Goal: Transaction & Acquisition: Obtain resource

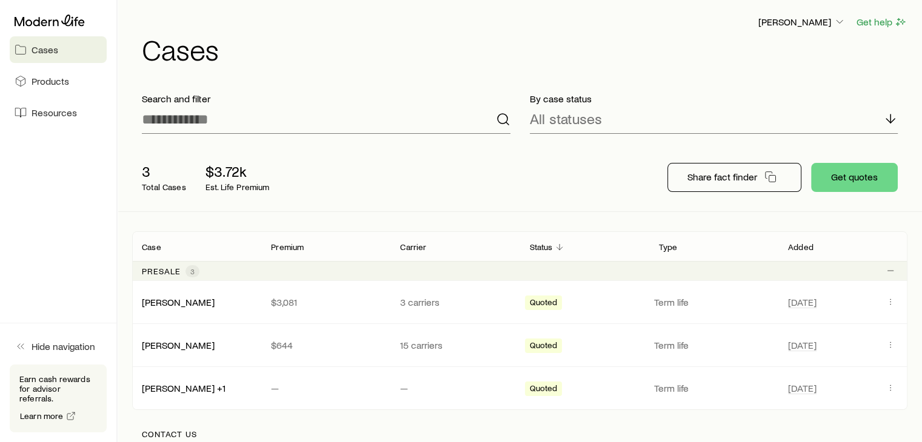
click at [473, 195] on div "3 Total Cases $3.72k Est. Life Premium" at bounding box center [326, 177] width 388 height 48
click at [520, 182] on div "3 Total Cases $3.72k Est. Life Premium Share fact finder Get quotes" at bounding box center [519, 178] width 775 height 68
click at [528, 195] on div "3 Total Cases $3.72k Est. Life Premium Share fact finder Get quotes" at bounding box center [519, 178] width 775 height 68
click at [884, 178] on button "Get quotes" at bounding box center [854, 177] width 87 height 29
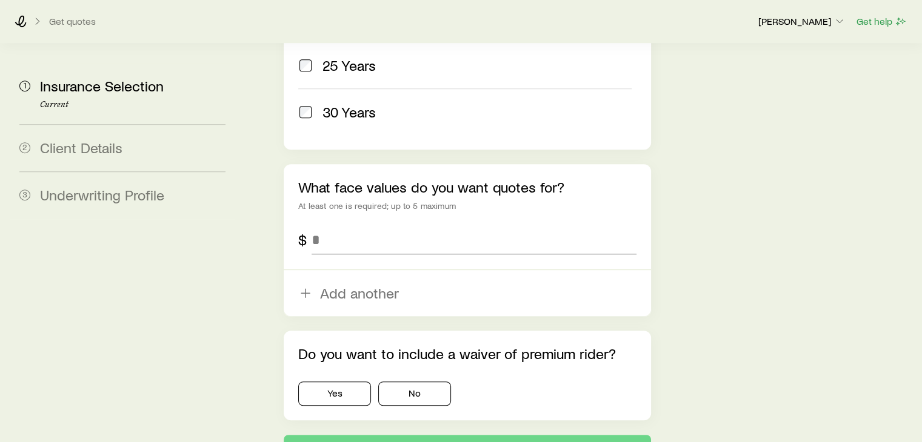
scroll to position [736, 0]
click at [336, 227] on input "tel" at bounding box center [474, 241] width 324 height 29
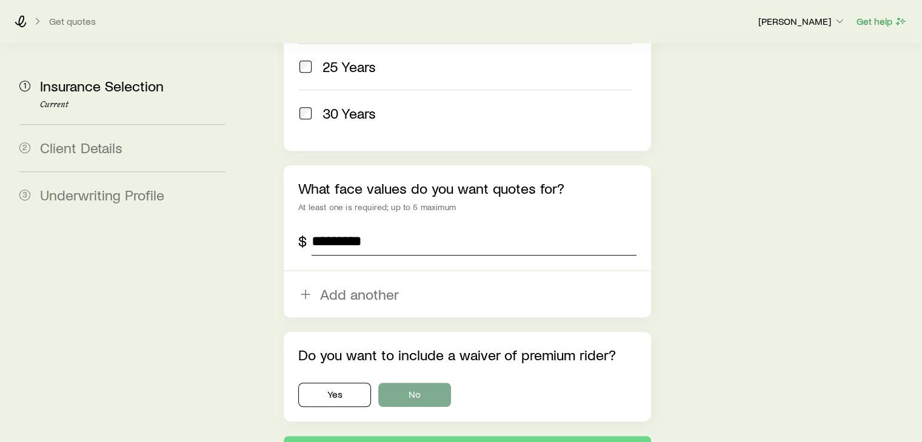
type input "*********"
click at [405, 383] on button "No" at bounding box center [414, 395] width 73 height 24
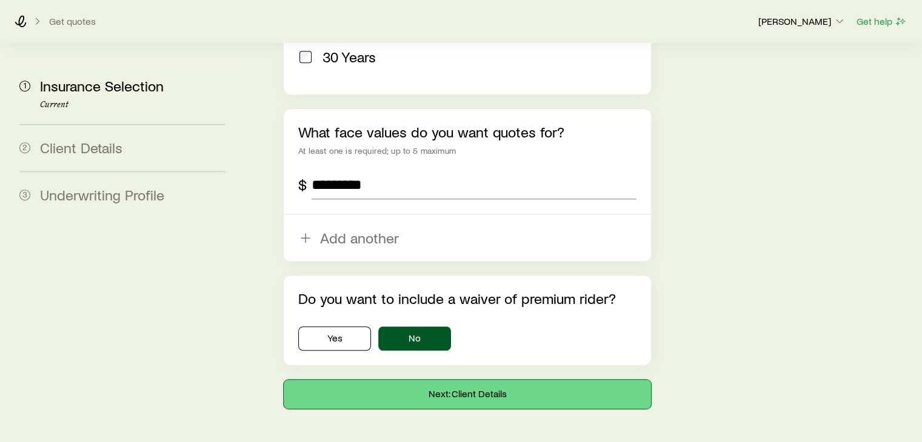
click at [461, 380] on button "Next: Client Details" at bounding box center [467, 394] width 367 height 29
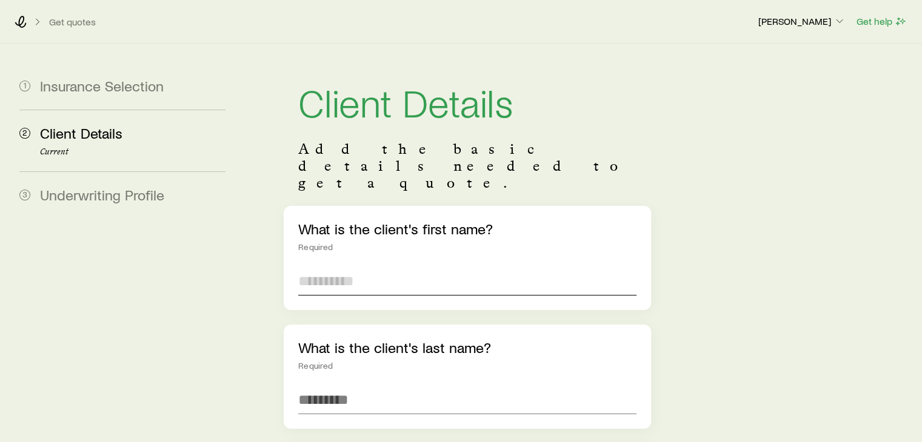
click at [412, 267] on input "text" at bounding box center [467, 281] width 338 height 29
type input "****"
type input "*"
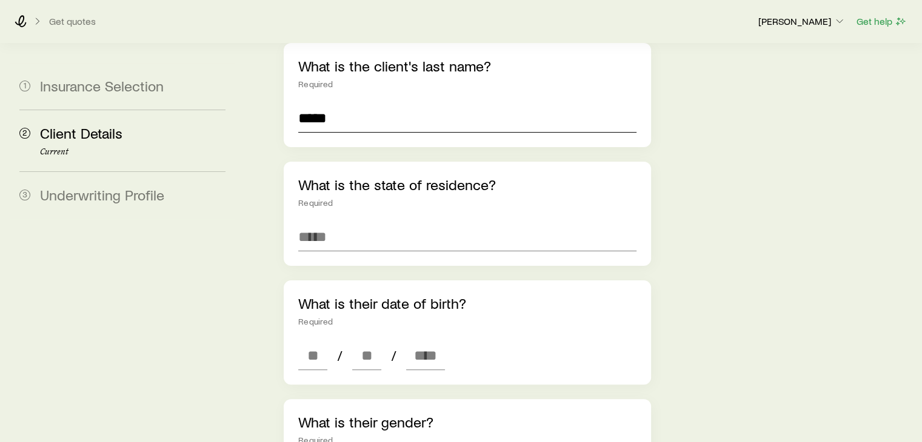
scroll to position [285, 0]
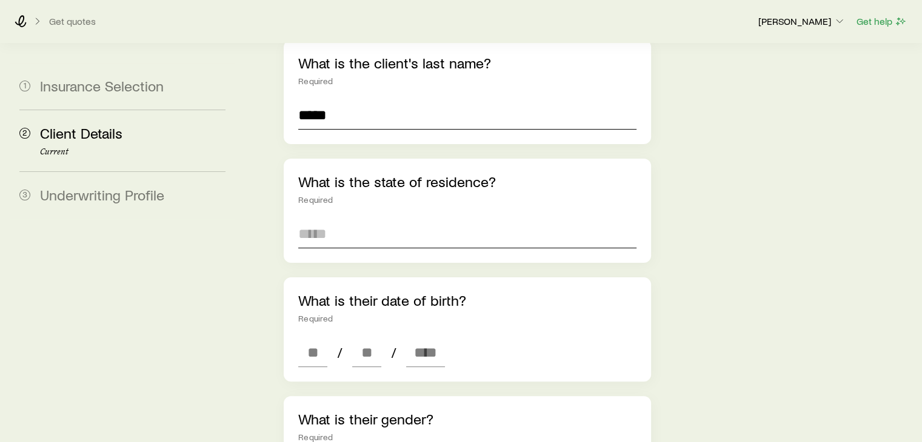
type input "*****"
click at [364, 219] on input at bounding box center [467, 233] width 338 height 29
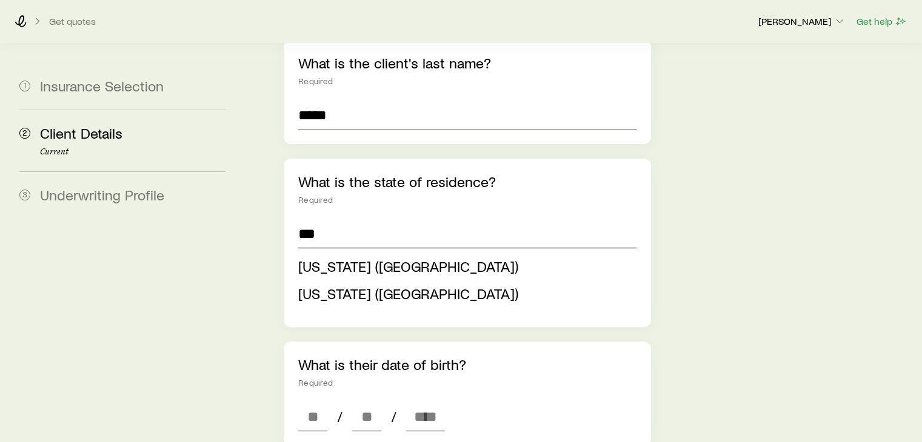
type input "***"
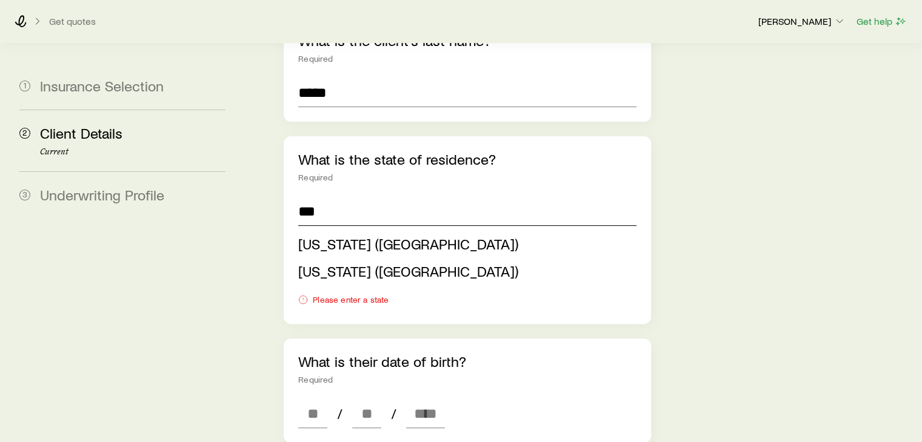
scroll to position [309, 0]
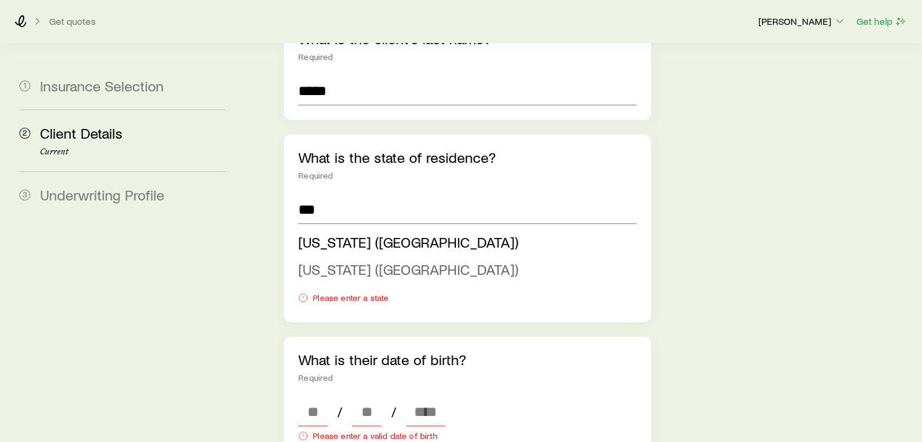
click at [331, 261] on span "[US_STATE] ([GEOGRAPHIC_DATA])" at bounding box center [408, 270] width 220 height 18
type input "**********"
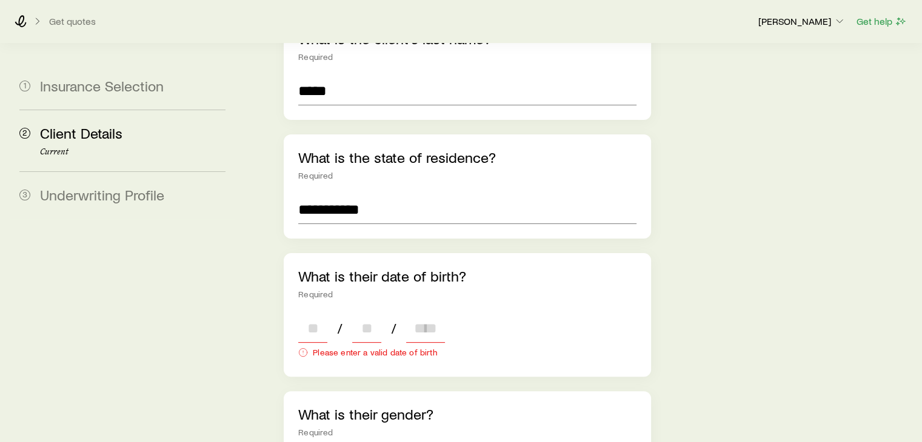
click at [318, 314] on input at bounding box center [312, 328] width 29 height 29
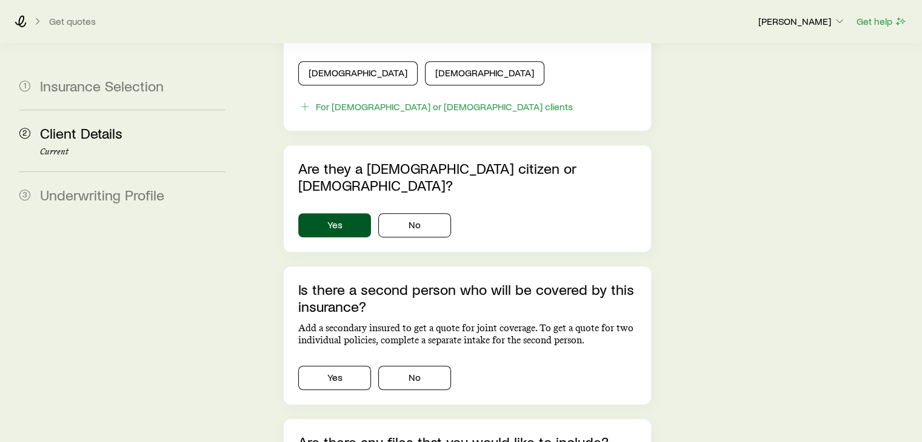
scroll to position [851, 0]
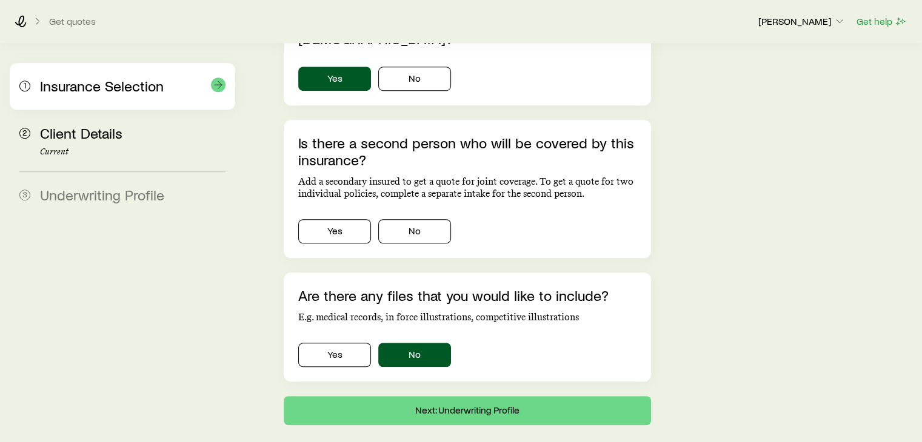
click at [95, 85] on span "Insurance Selection" at bounding box center [102, 86] width 124 height 18
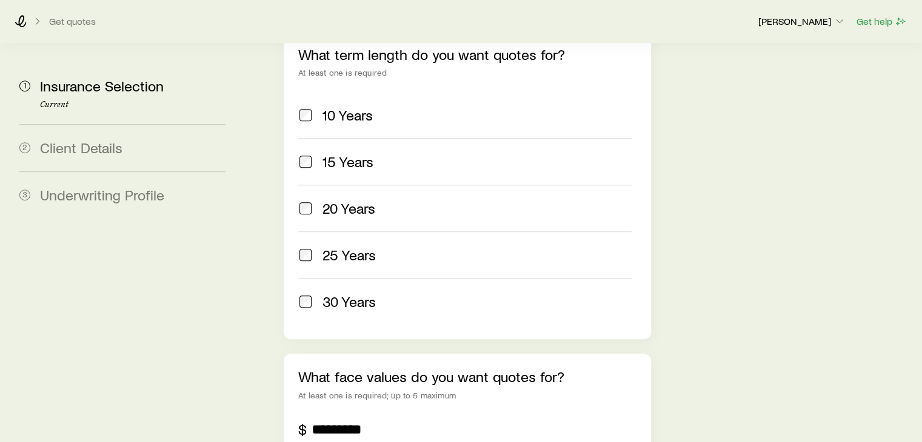
scroll to position [558, 0]
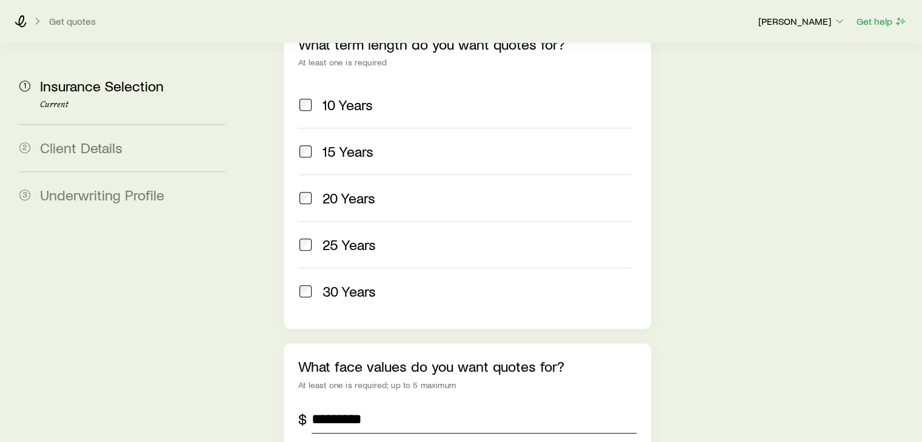
click at [371, 405] on input "*********" at bounding box center [474, 419] width 324 height 29
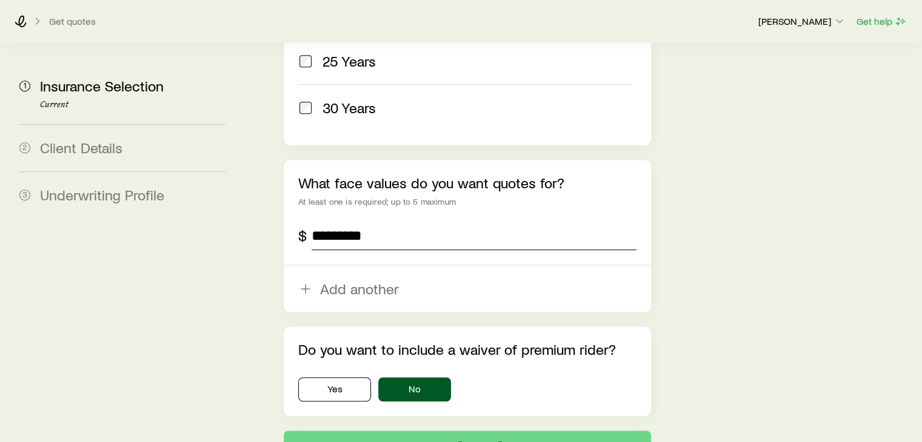
scroll to position [746, 0]
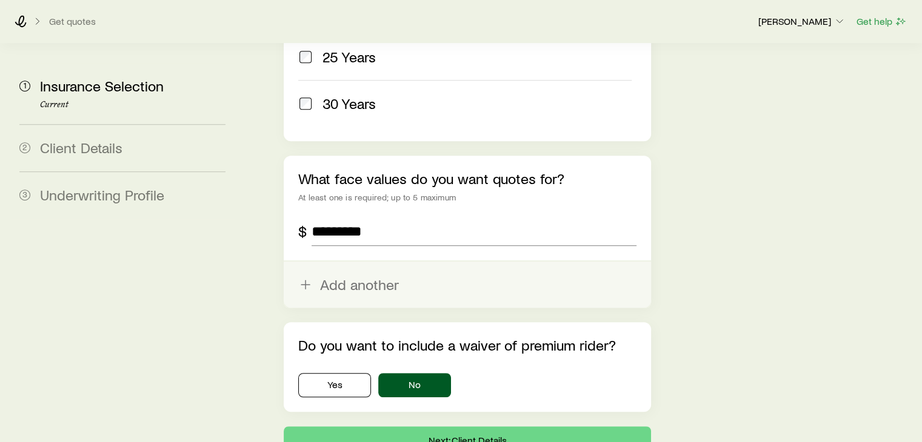
click at [403, 262] on button "Add another" at bounding box center [467, 285] width 367 height 46
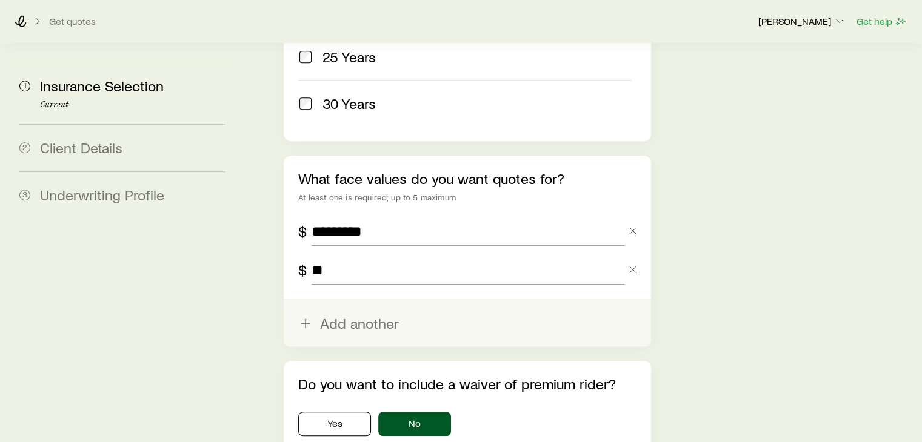
type input "*"
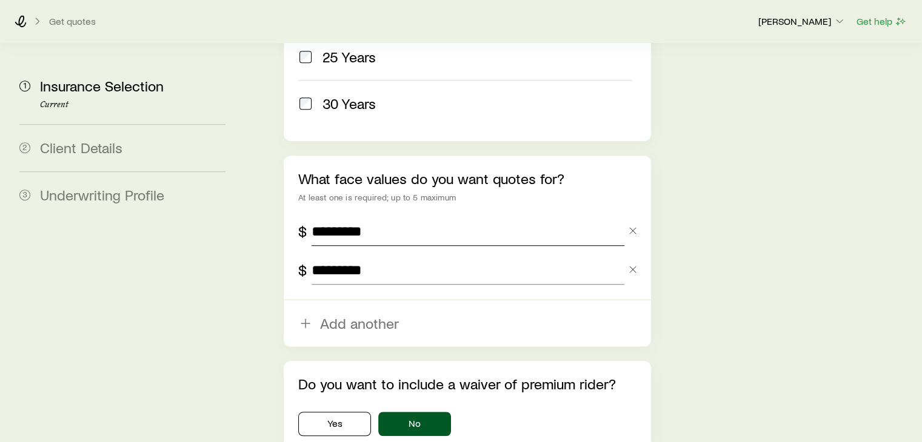
type input "*********"
click at [340, 217] on input "*********" at bounding box center [468, 231] width 312 height 29
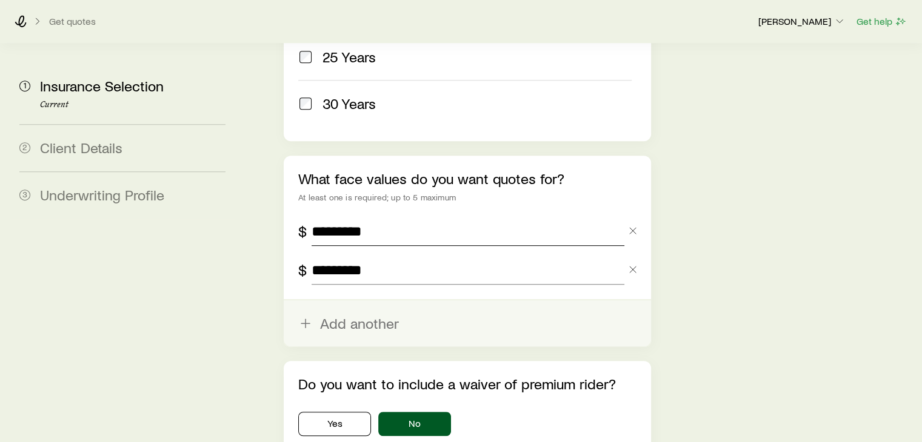
type input "*********"
click at [347, 301] on button "Add another" at bounding box center [467, 324] width 367 height 46
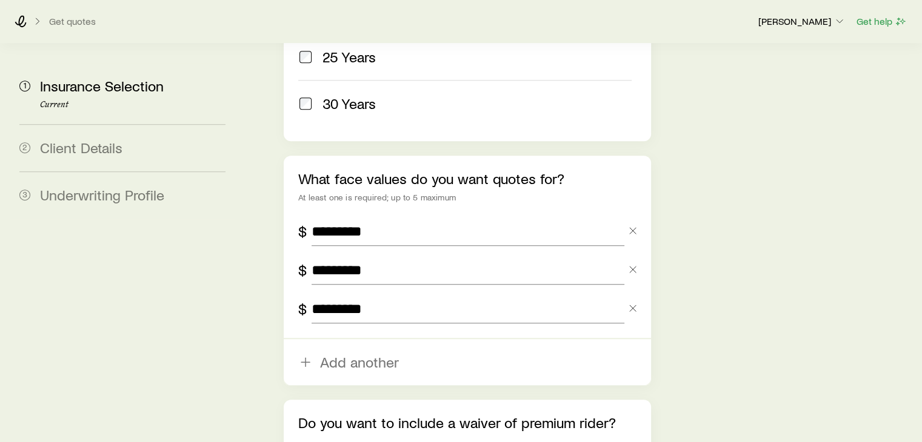
type input "*********"
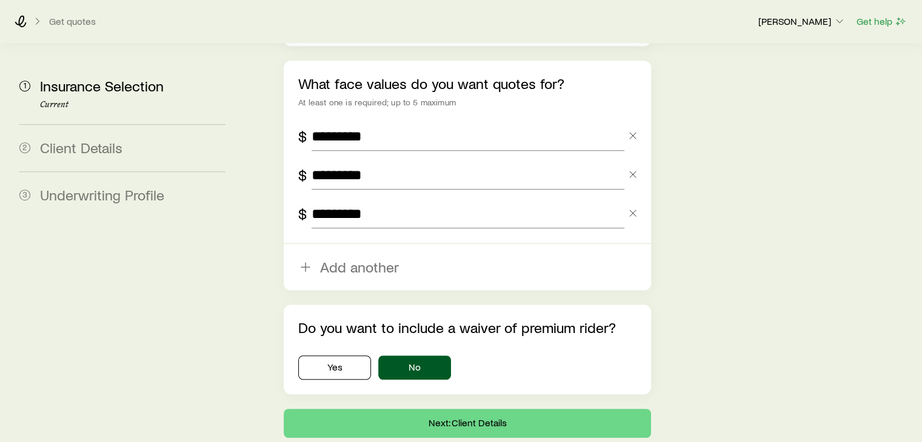
scroll to position [870, 0]
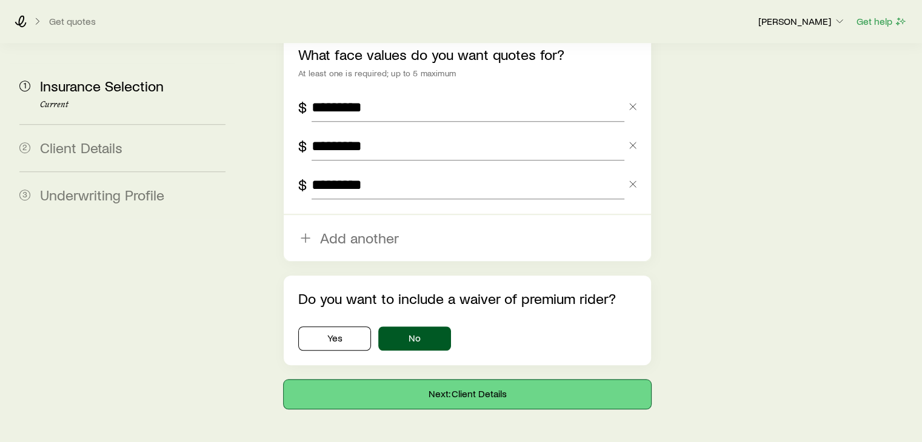
click at [480, 380] on button "Next: Client Details" at bounding box center [467, 394] width 367 height 29
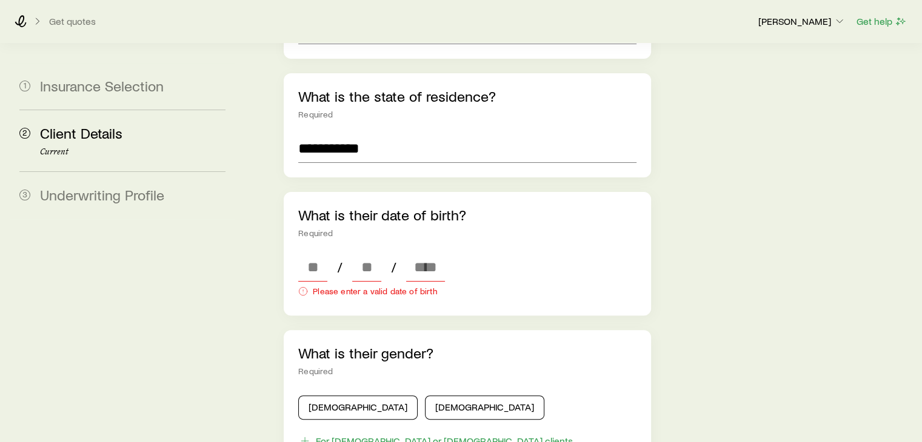
scroll to position [368, 0]
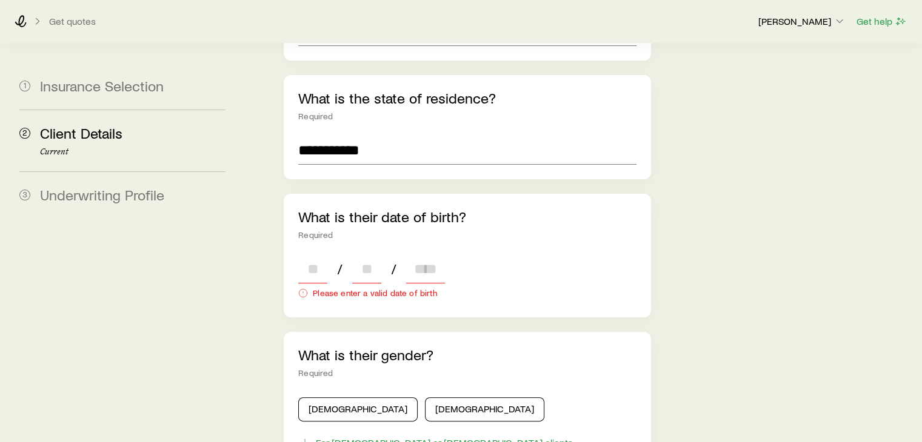
click at [304, 255] on input at bounding box center [312, 269] width 29 height 29
type input "**"
type input "****"
type input "*"
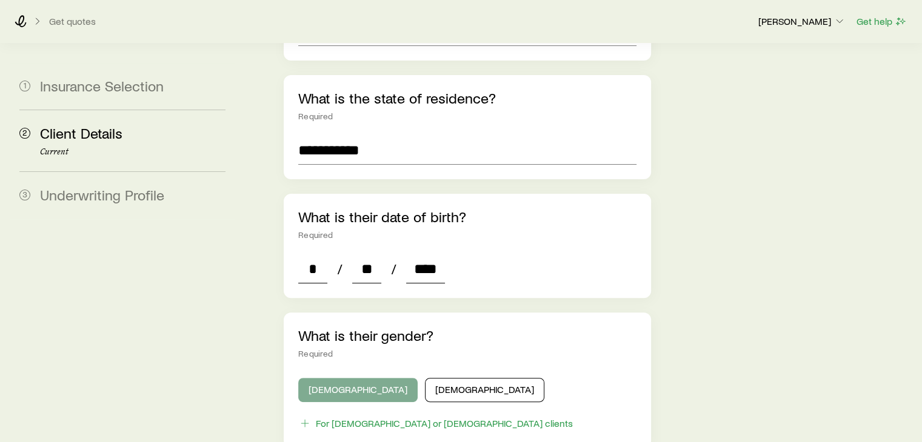
type input "****"
click at [331, 378] on button "[DEMOGRAPHIC_DATA]" at bounding box center [357, 390] width 119 height 24
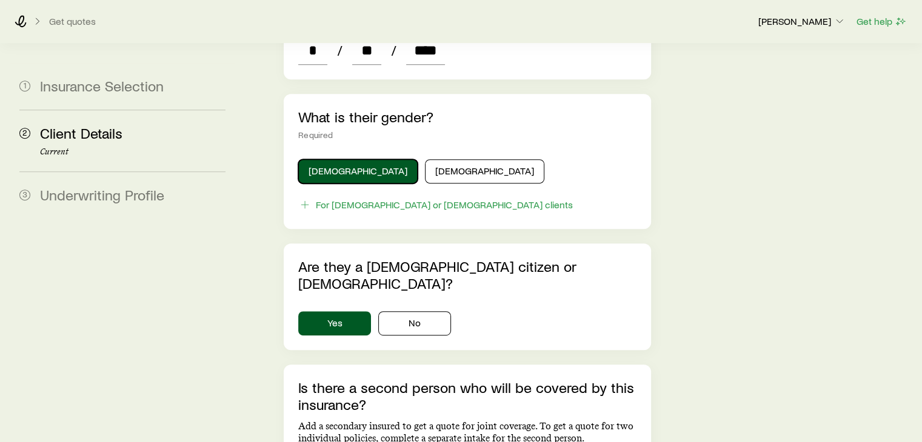
scroll to position [608, 0]
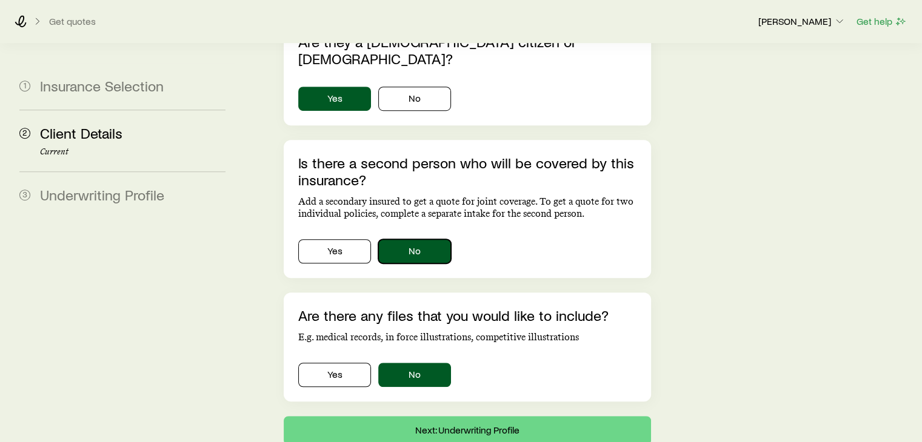
scroll to position [832, 0]
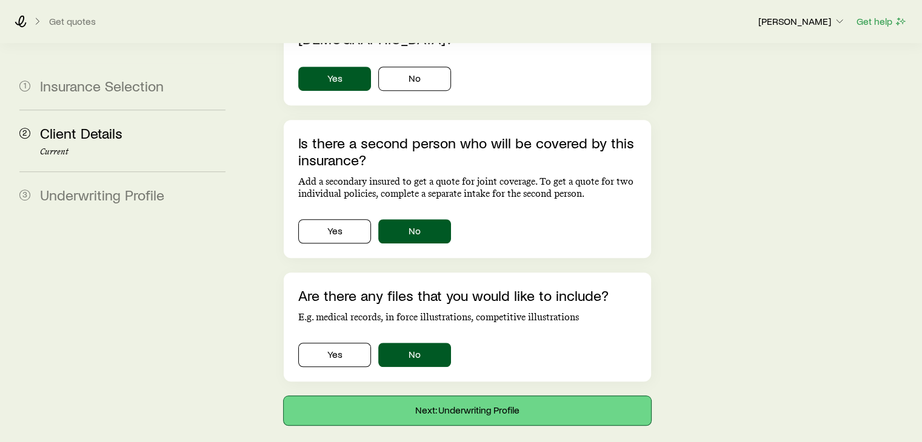
click at [510, 396] on button "Next: Underwriting Profile" at bounding box center [467, 410] width 367 height 29
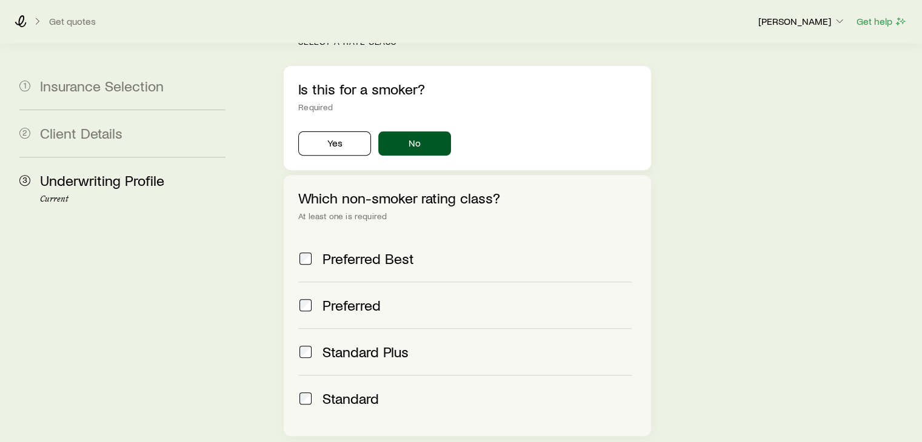
scroll to position [419, 0]
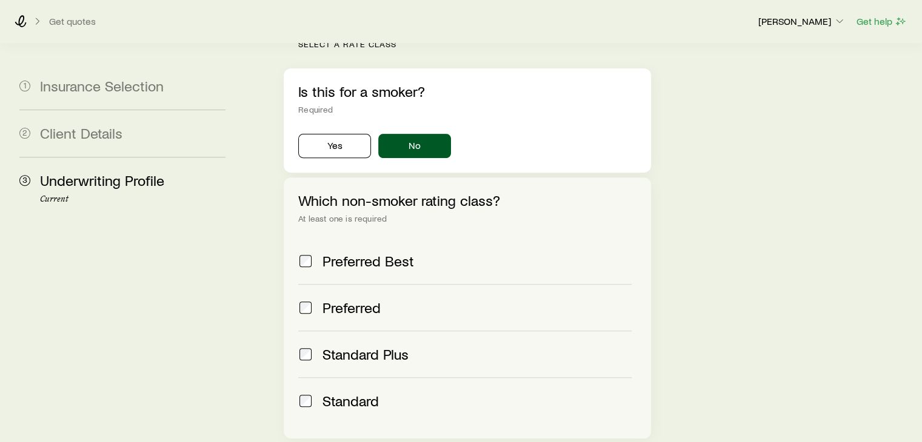
click at [308, 393] on span at bounding box center [305, 401] width 15 height 17
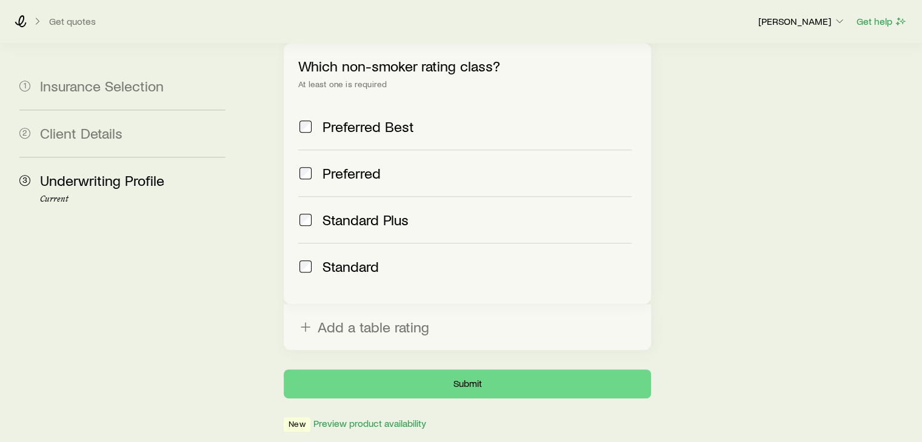
scroll to position [560, 0]
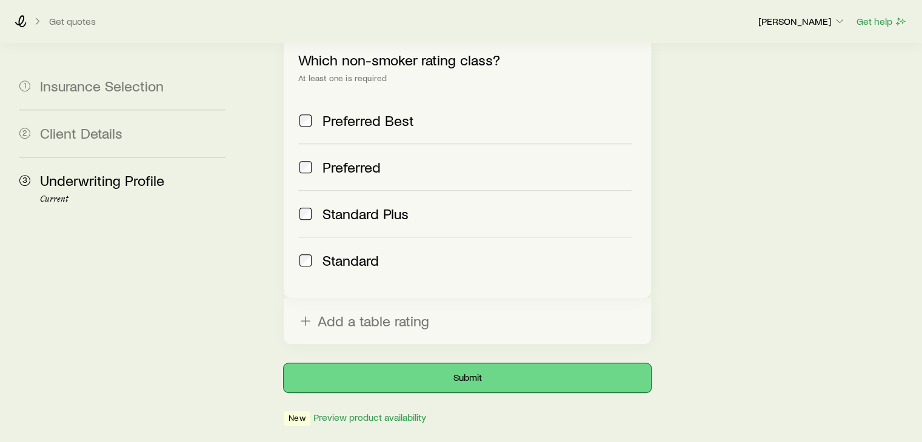
click at [465, 364] on button "Submit" at bounding box center [467, 378] width 367 height 29
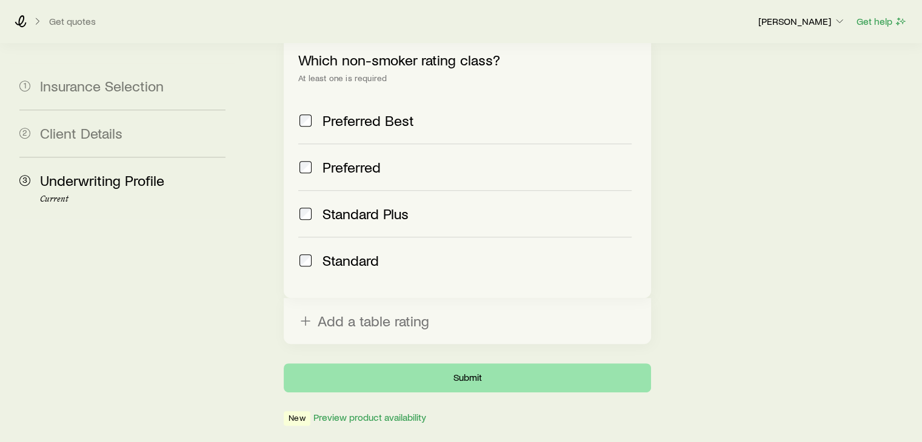
scroll to position [0, 0]
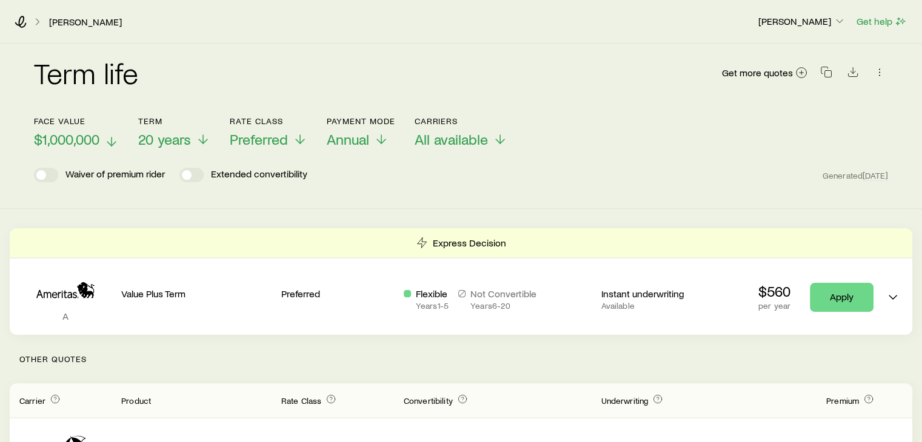
click at [113, 138] on icon at bounding box center [111, 142] width 15 height 15
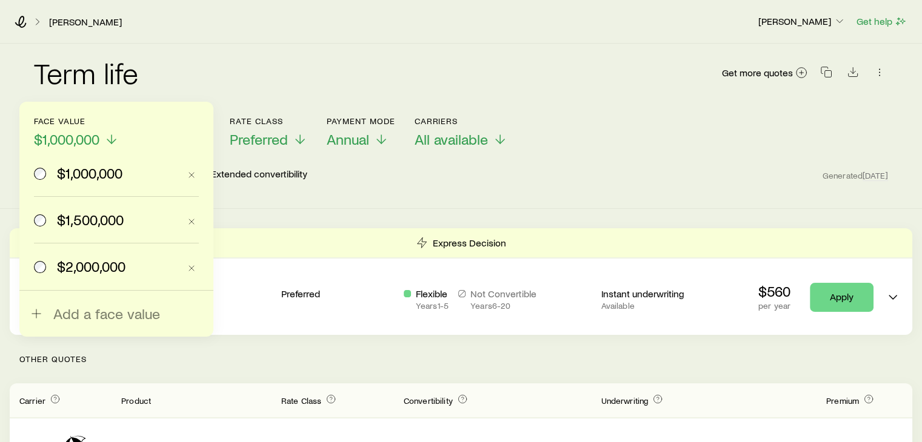
click at [61, 259] on span "$2,000,000" at bounding box center [91, 266] width 68 height 17
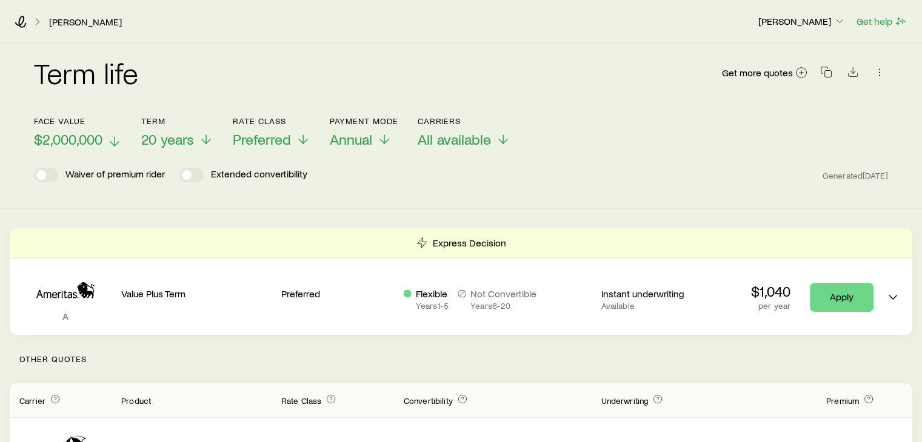
click at [112, 138] on icon at bounding box center [114, 142] width 15 height 15
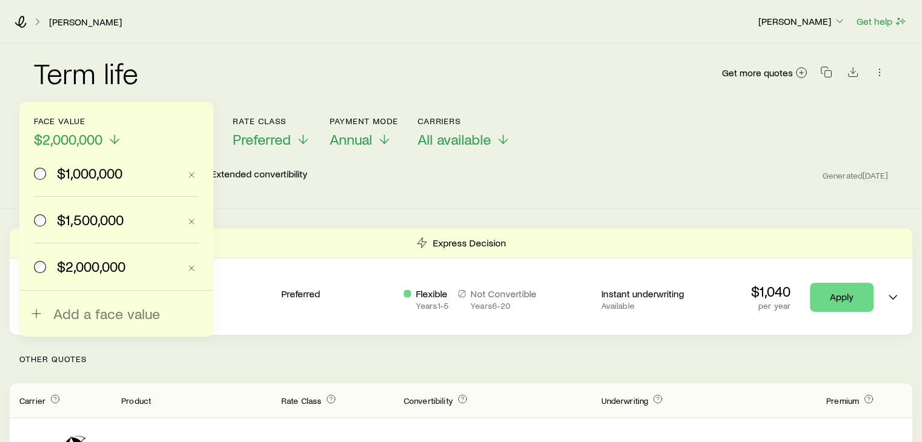
click at [79, 206] on label "$1,500,000" at bounding box center [106, 220] width 145 height 46
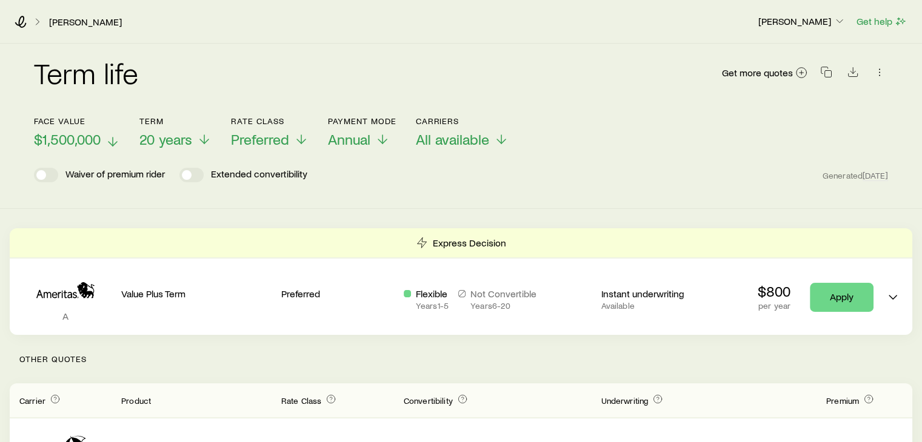
click at [108, 142] on polyline at bounding box center [112, 144] width 8 height 4
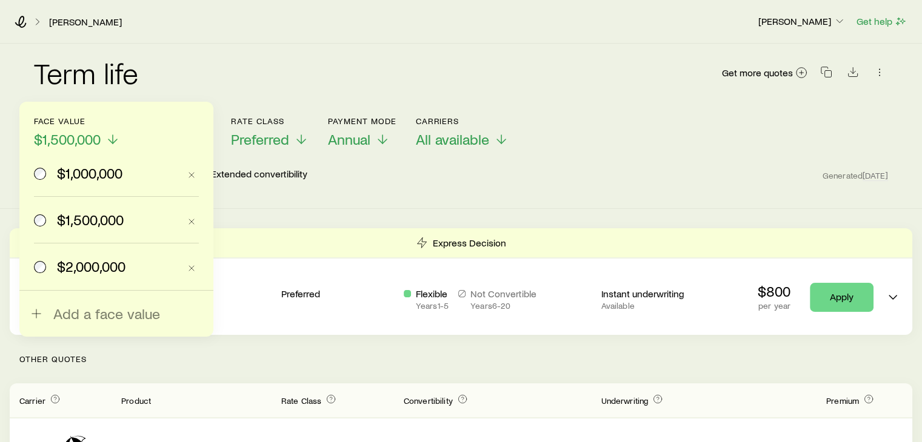
click at [104, 179] on span "$1,000,000" at bounding box center [89, 173] width 65 height 17
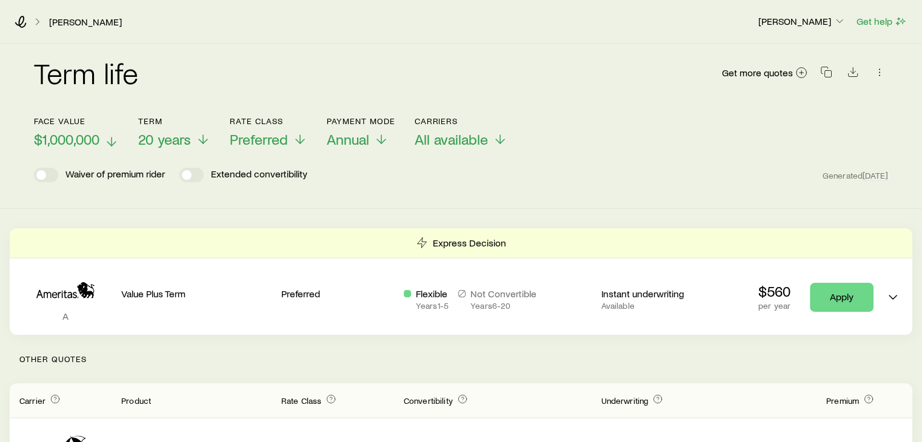
click at [87, 147] on span "$1,000,000" at bounding box center [66, 139] width 65 height 17
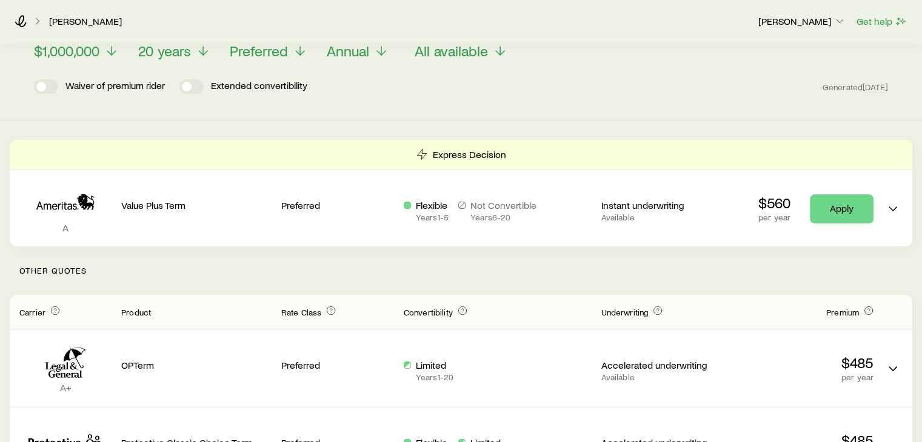
scroll to position [90, 0]
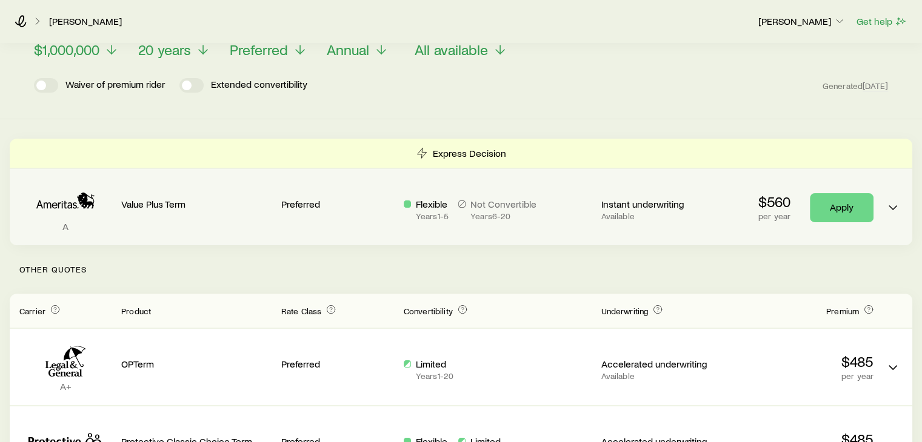
click at [162, 204] on p "Value Plus Term" at bounding box center [196, 204] width 150 height 12
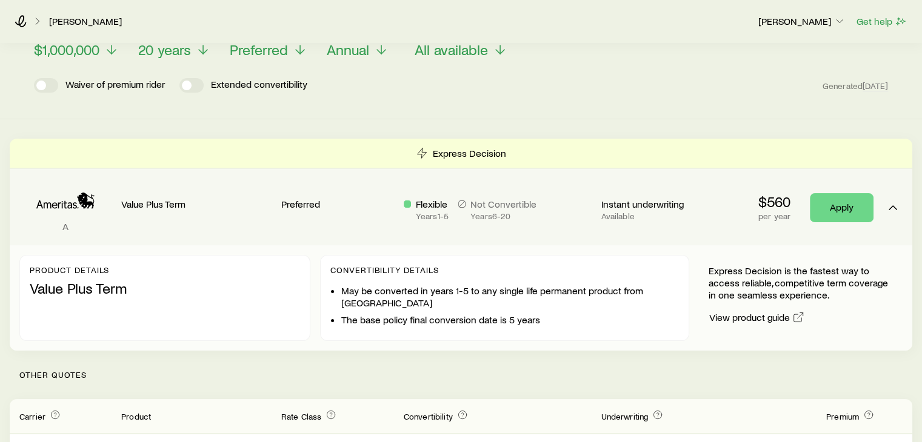
click at [160, 193] on div "Value Plus Term" at bounding box center [196, 195] width 150 height 32
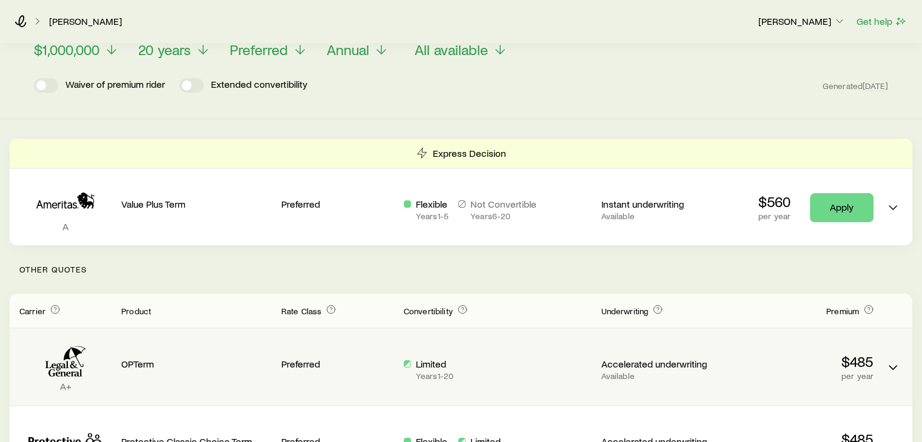
click at [175, 369] on p "OPTerm" at bounding box center [196, 364] width 150 height 12
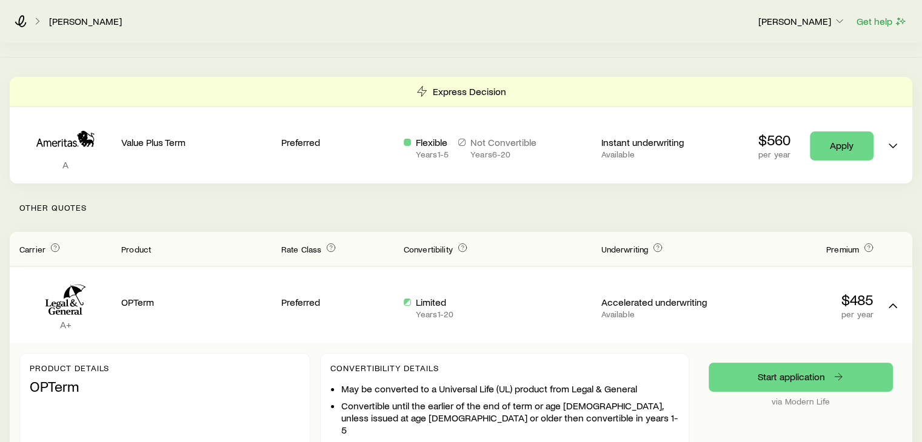
scroll to position [88, 0]
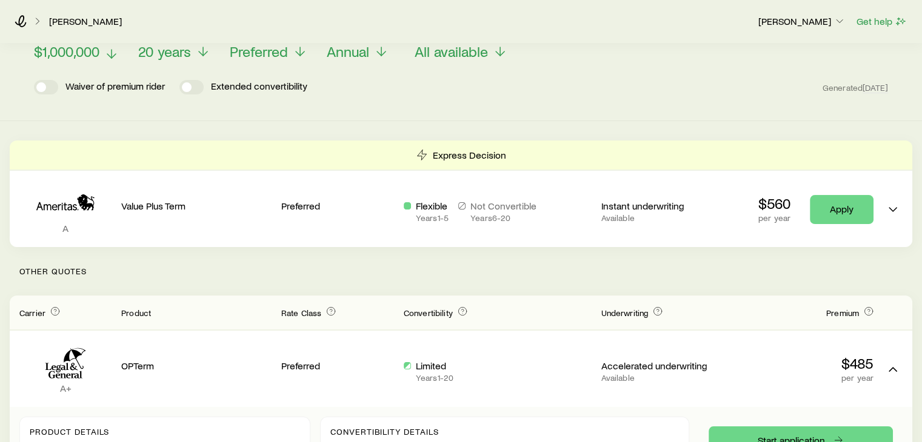
click at [107, 49] on icon at bounding box center [111, 54] width 15 height 15
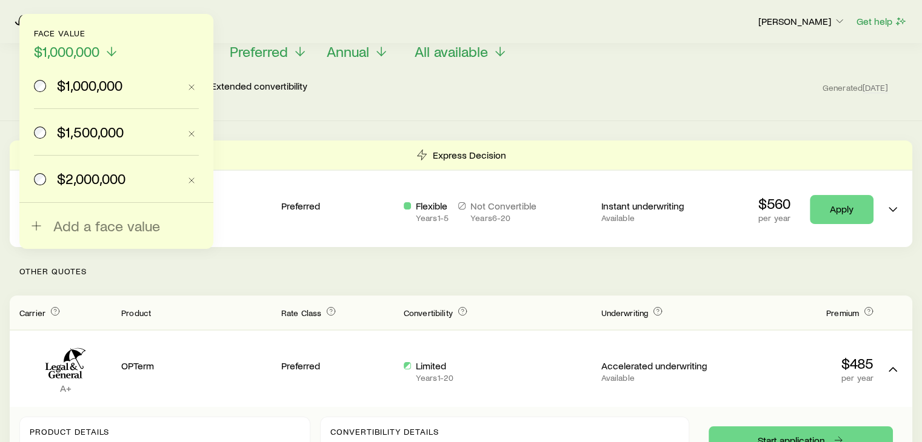
click at [85, 129] on span "$1,500,000" at bounding box center [90, 132] width 67 height 17
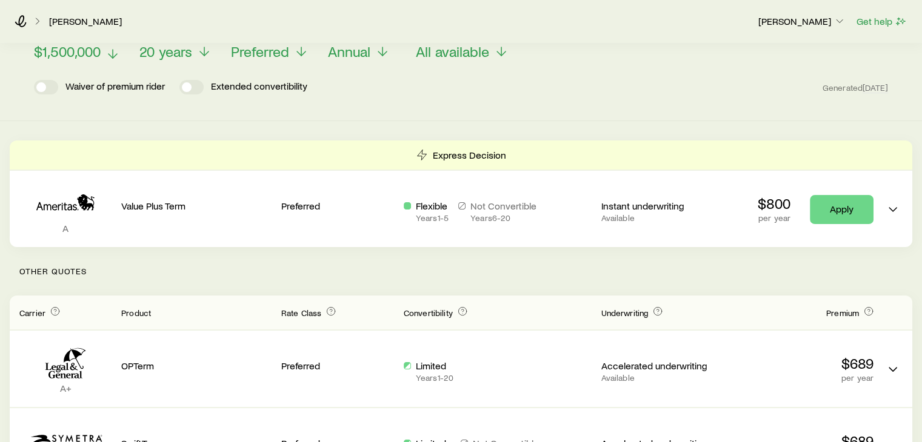
click at [110, 54] on icon at bounding box center [112, 54] width 15 height 15
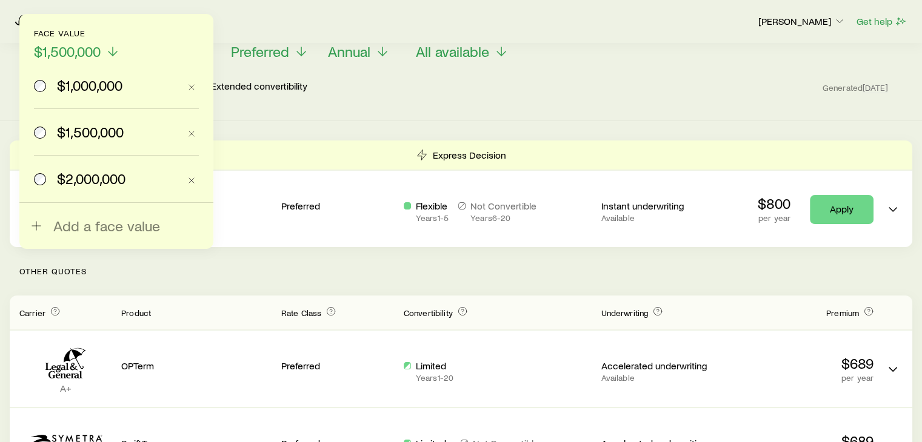
click at [87, 171] on span "$2,000,000" at bounding box center [91, 178] width 68 height 17
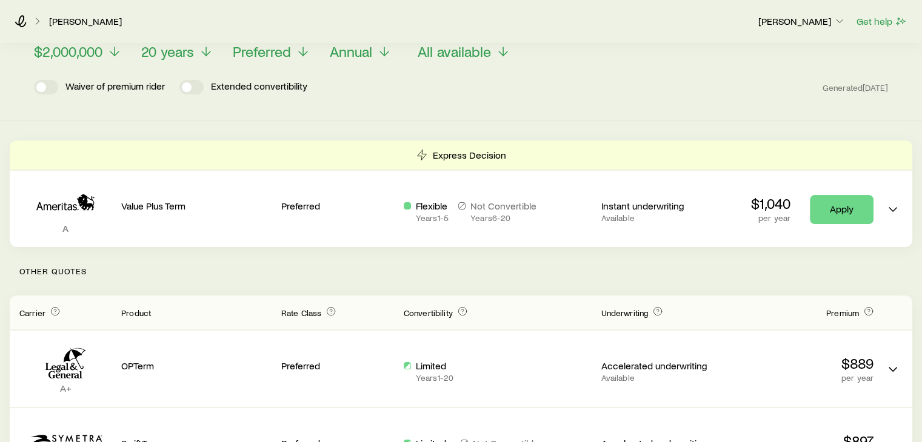
click at [554, 76] on header "Face value $2,000,000 Term 20 years Rate Class Preferred Payment Mode Annual Ca…" at bounding box center [461, 64] width 854 height 73
click at [201, 48] on icon at bounding box center [206, 54] width 15 height 15
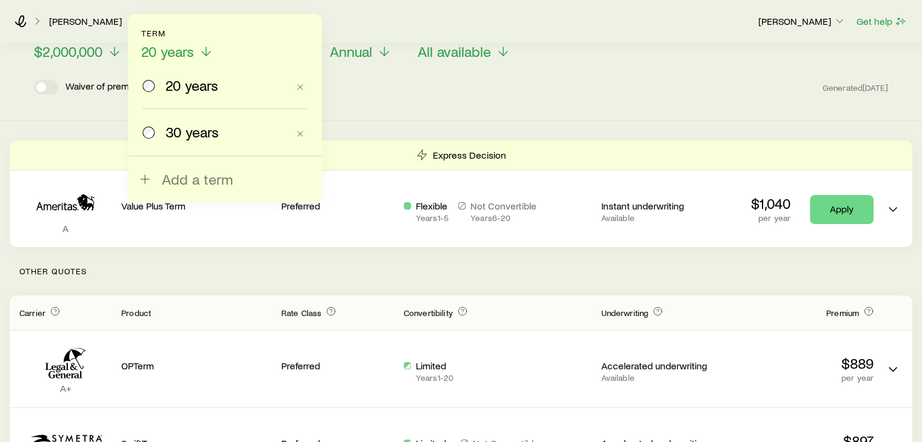
click at [153, 137] on span at bounding box center [148, 132] width 13 height 17
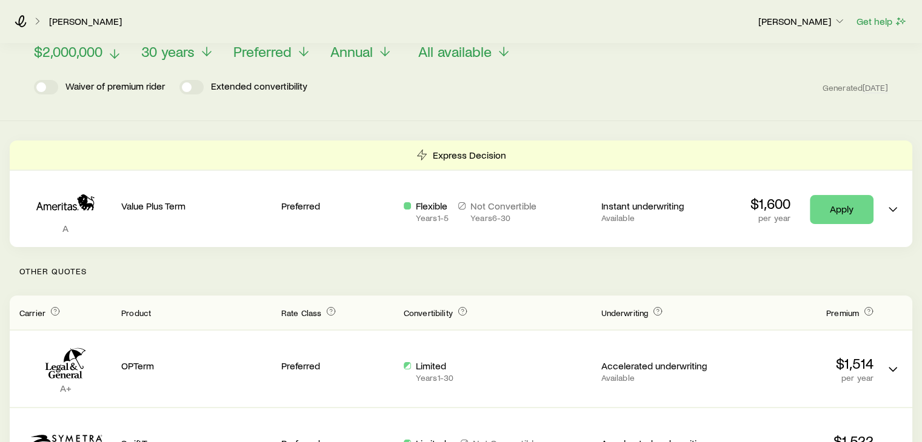
click at [115, 52] on line at bounding box center [115, 54] width 0 height 8
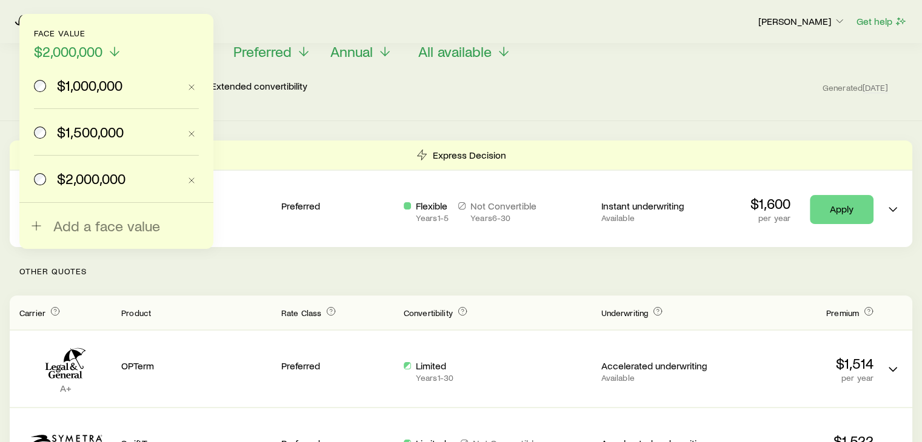
click at [64, 88] on span "$1,000,000" at bounding box center [89, 85] width 65 height 17
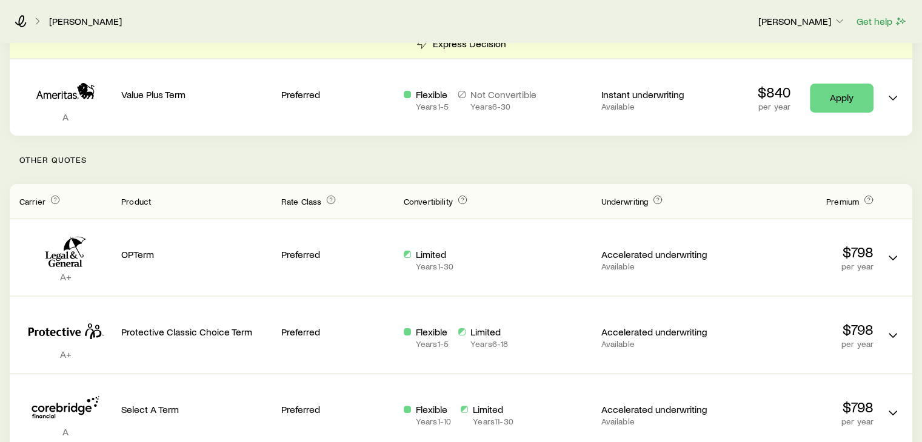
scroll to position [0, 0]
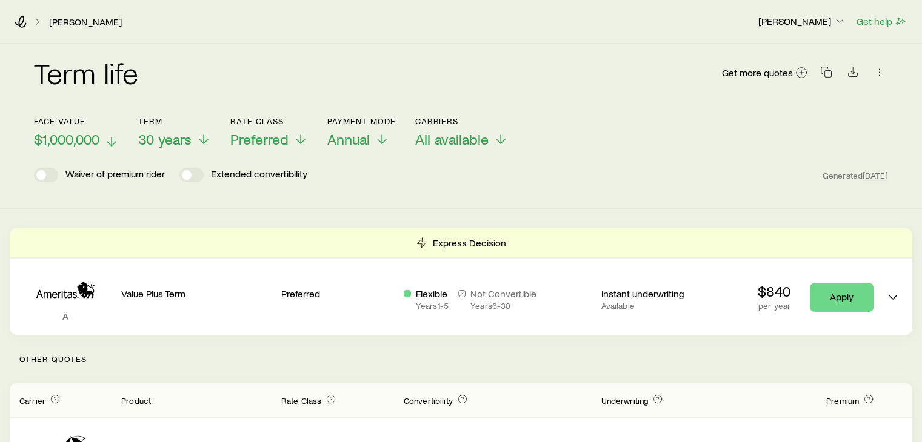
click at [110, 139] on icon at bounding box center [111, 142] width 15 height 15
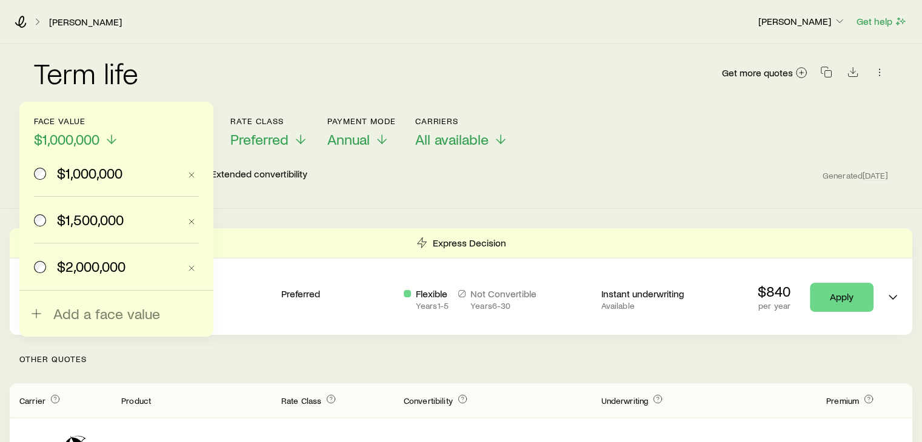
click at [48, 216] on div "$1,500,000" at bounding box center [106, 220] width 145 height 17
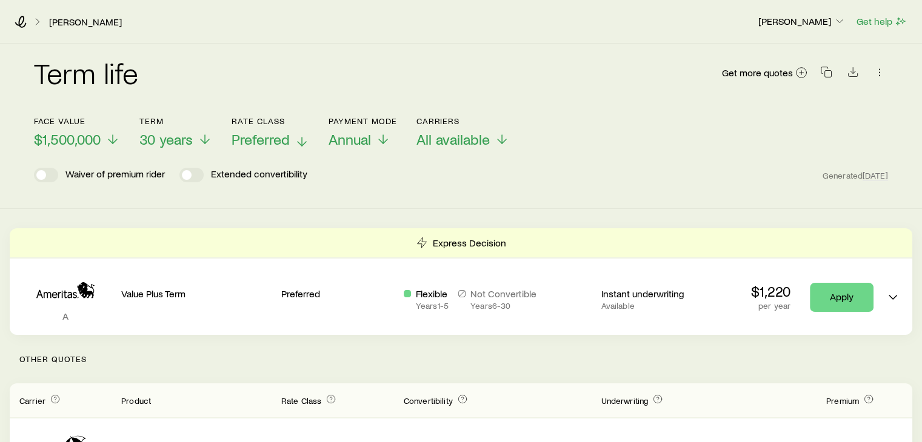
click at [296, 148] on icon at bounding box center [302, 142] width 15 height 15
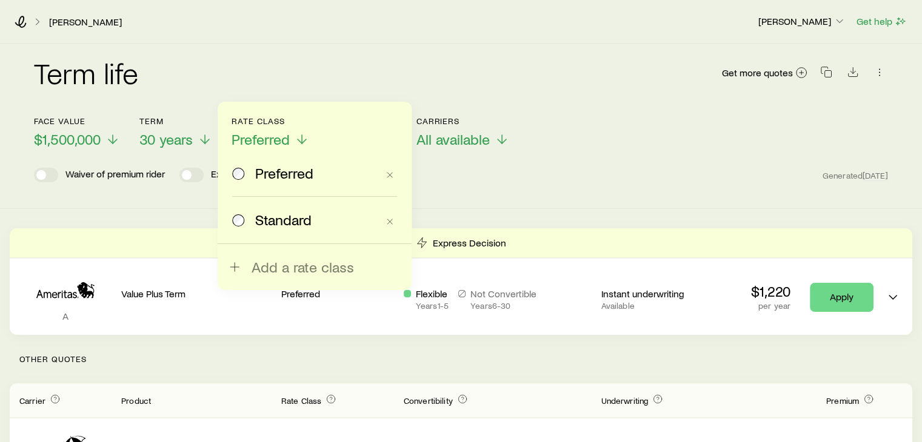
click at [261, 221] on span "Standard" at bounding box center [283, 220] width 56 height 17
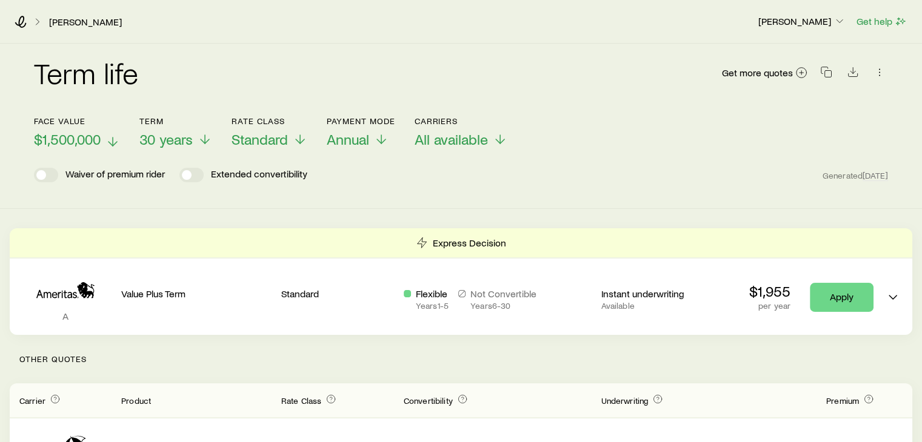
click at [114, 139] on icon at bounding box center [112, 142] width 15 height 15
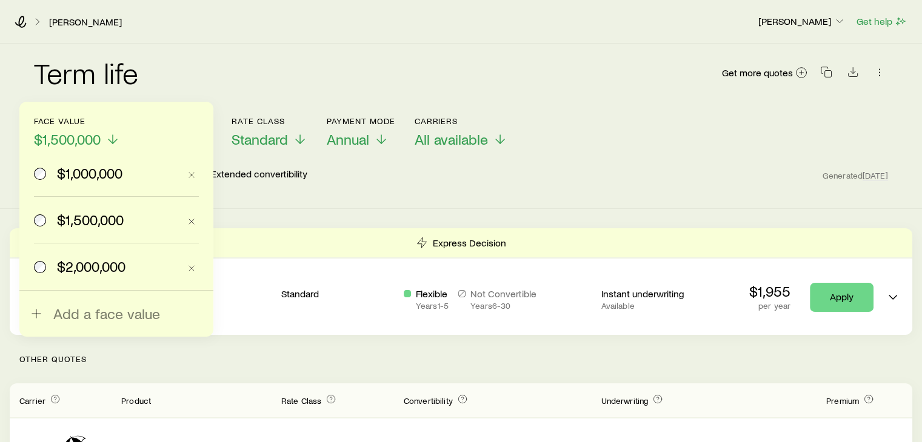
click at [102, 170] on span "$1,000,000" at bounding box center [89, 173] width 65 height 17
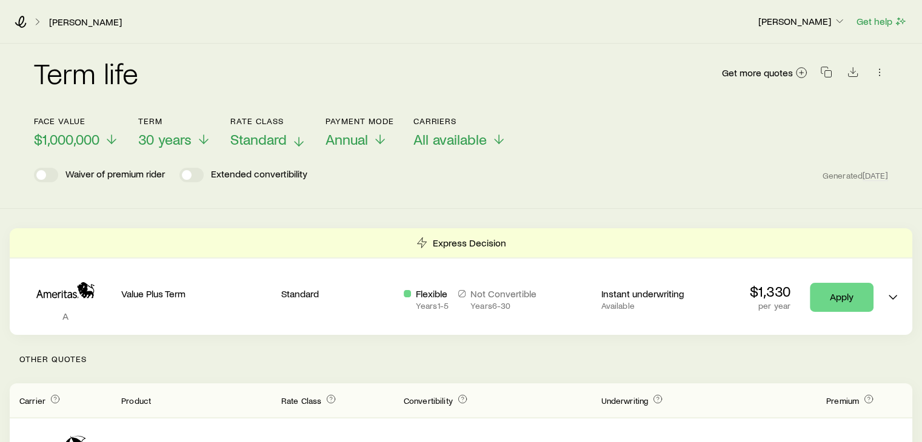
click at [278, 133] on span "Standard" at bounding box center [258, 139] width 56 height 17
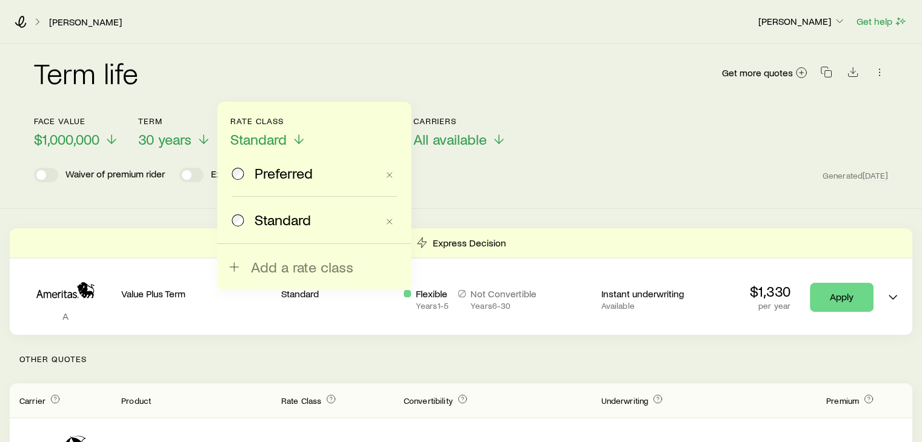
click at [271, 172] on span "Preferred" at bounding box center [284, 173] width 58 height 17
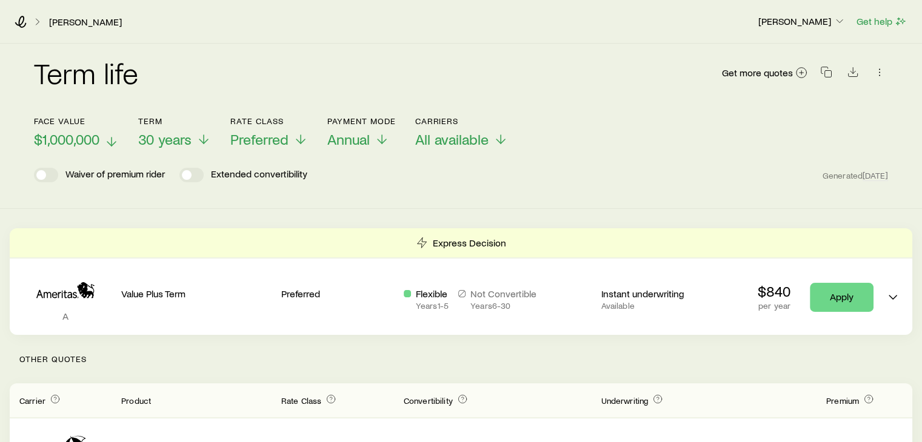
click at [79, 141] on span "$1,000,000" at bounding box center [66, 139] width 65 height 17
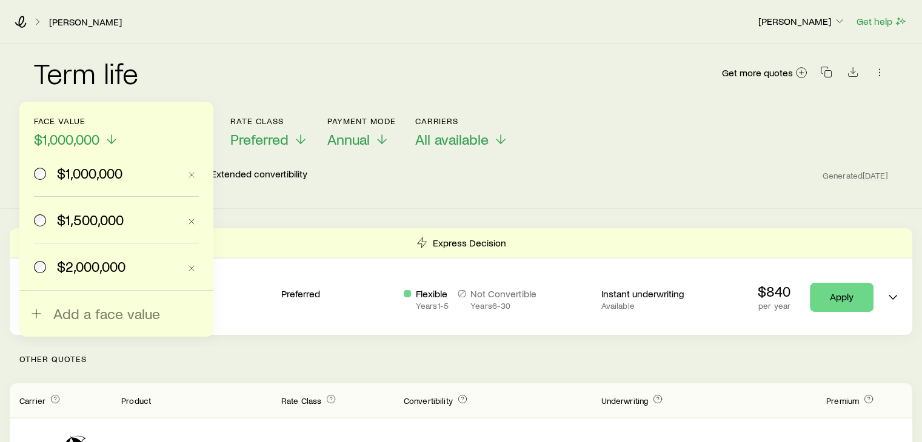
click at [56, 215] on div "$1,500,000" at bounding box center [106, 220] width 145 height 17
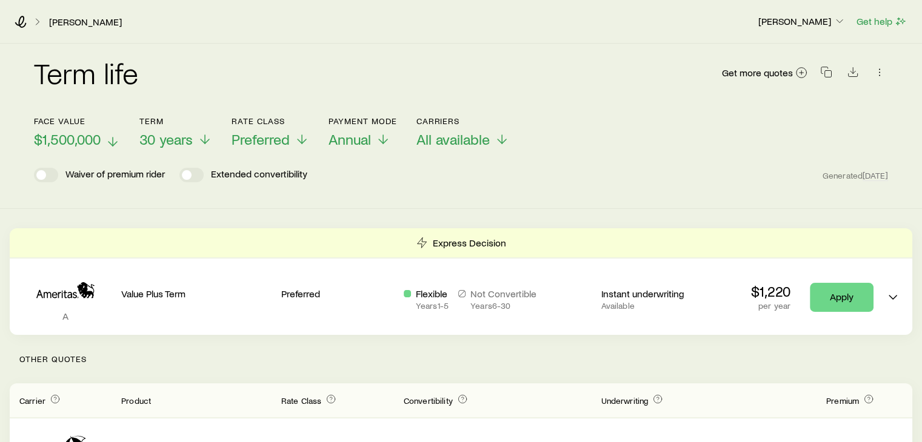
click at [75, 134] on span "$1,500,000" at bounding box center [67, 139] width 67 height 17
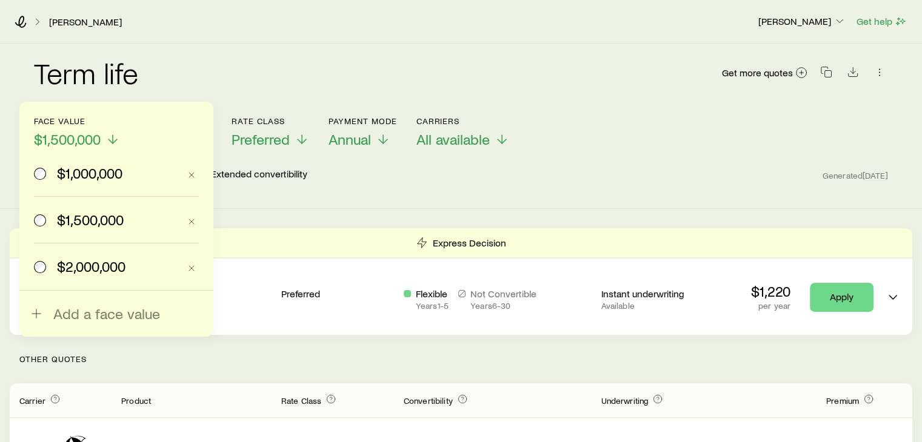
click at [53, 265] on div "$2,000,000" at bounding box center [106, 266] width 145 height 17
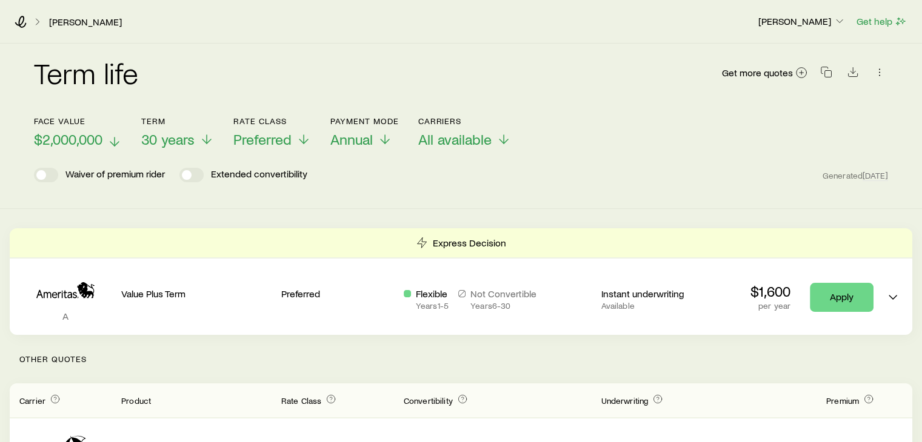
click at [71, 139] on span "$2,000,000" at bounding box center [68, 139] width 68 height 17
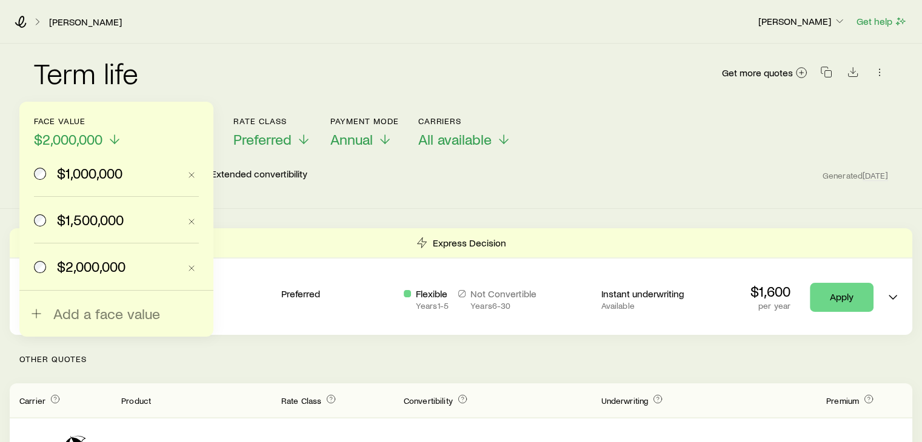
click at [70, 228] on label "$1,500,000" at bounding box center [106, 220] width 145 height 46
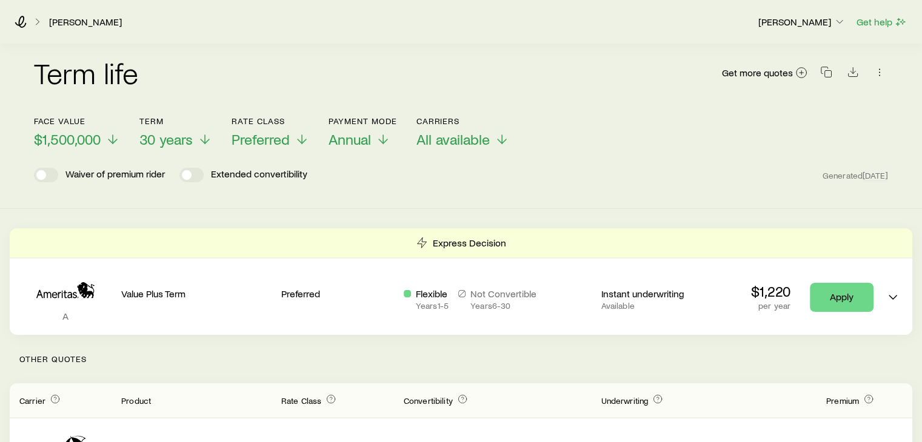
scroll to position [114, 0]
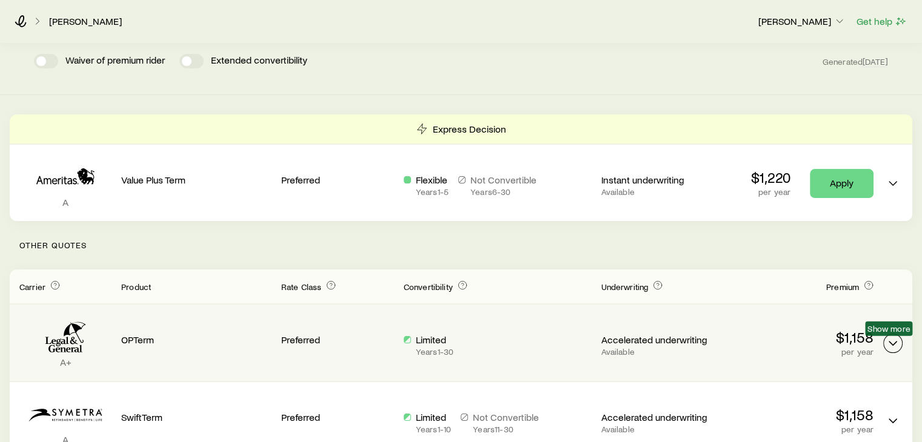
click at [896, 339] on icon "Term quotes" at bounding box center [892, 343] width 15 height 15
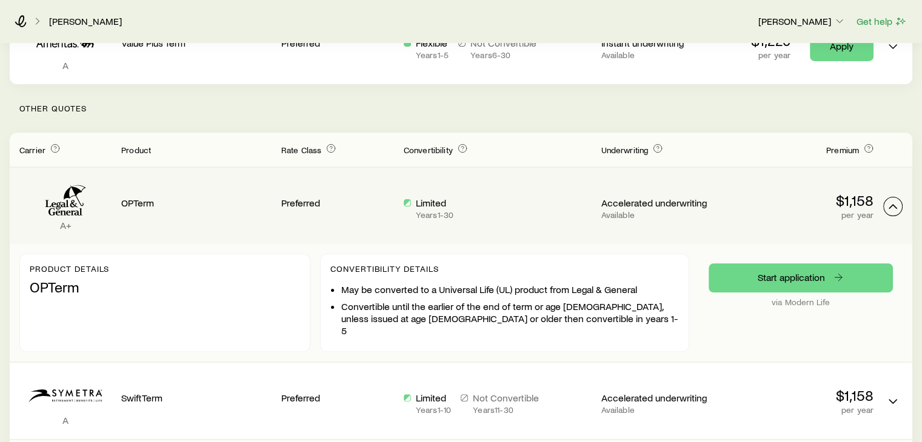
scroll to position [0, 0]
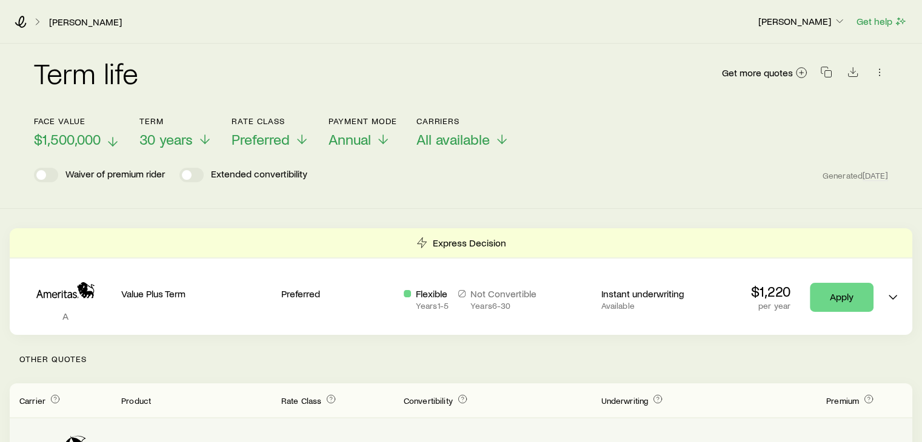
click at [104, 138] on p "$1,500,000" at bounding box center [77, 139] width 86 height 17
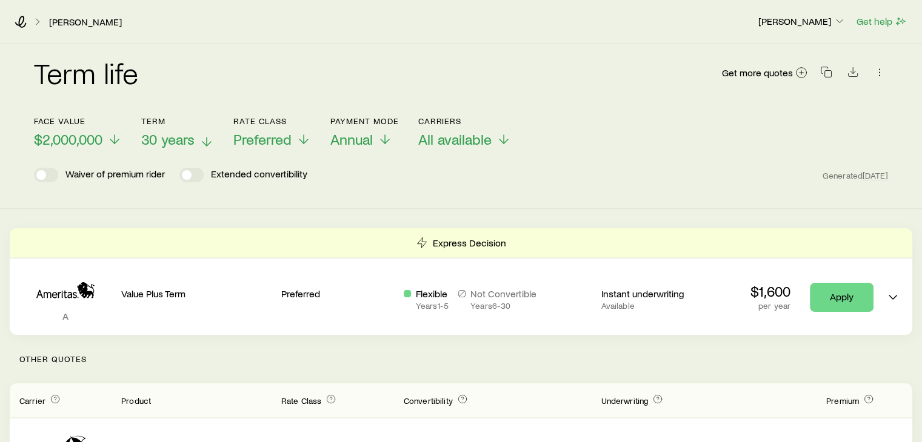
click at [184, 144] on span "30 years" at bounding box center [167, 139] width 53 height 17
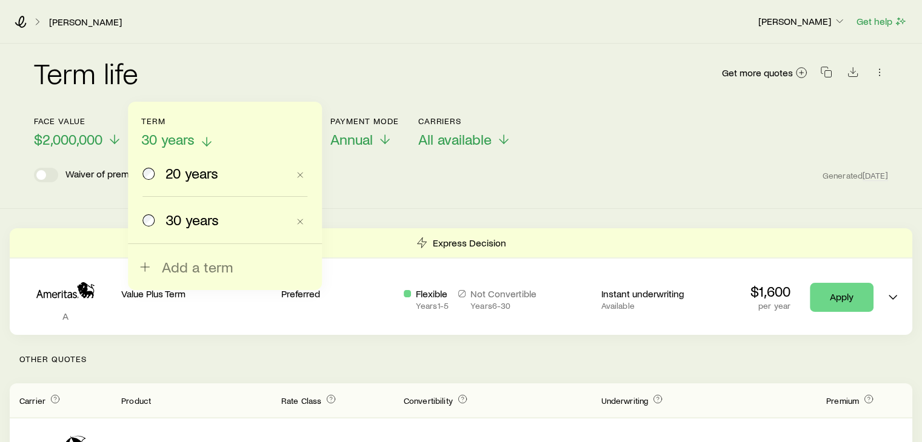
click at [184, 144] on span "30 years" at bounding box center [167, 139] width 53 height 17
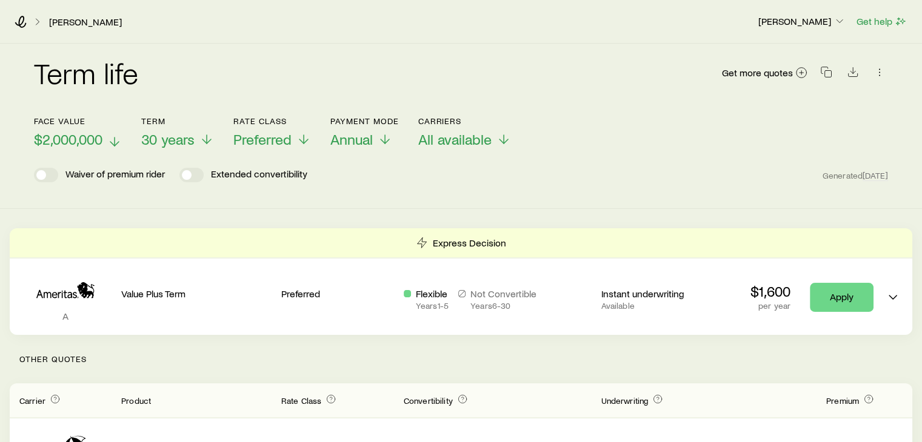
click at [94, 135] on span "$2,000,000" at bounding box center [68, 139] width 68 height 17
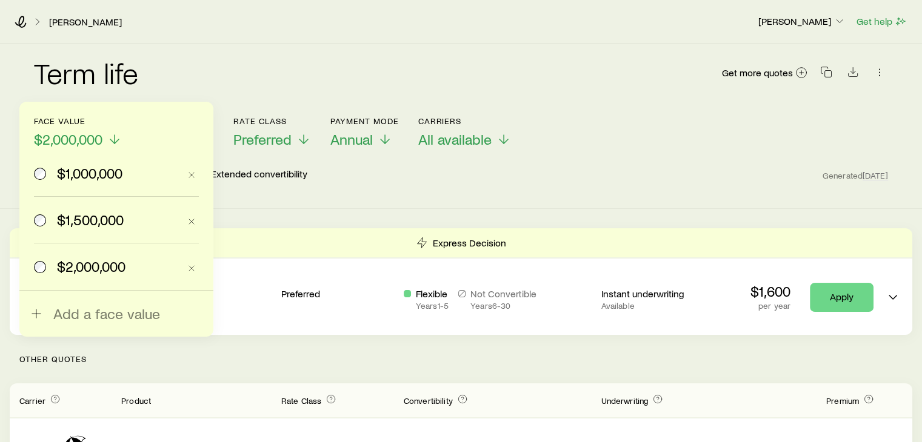
click at [81, 212] on span "$1,500,000" at bounding box center [90, 220] width 67 height 17
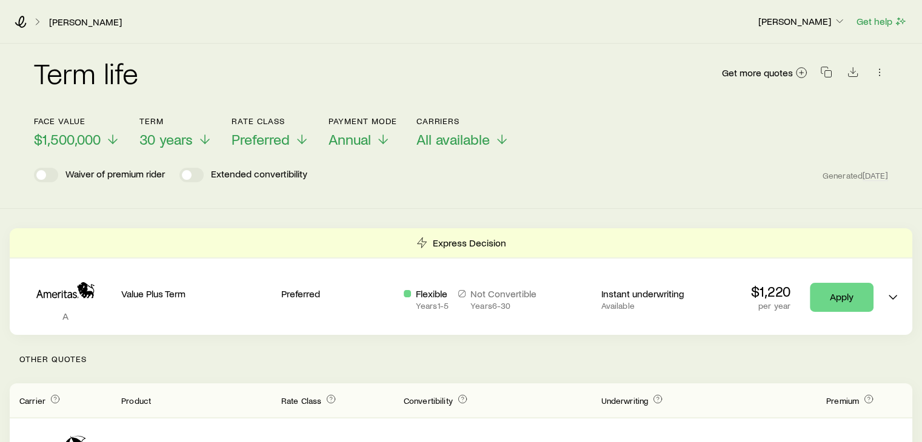
click at [780, 164] on header "Face value $1,500,000 Term 30 years Rate Class Preferred Payment Mode Annual Ca…" at bounding box center [461, 152] width 854 height 73
click at [830, 69] on icon "button" at bounding box center [826, 72] width 12 height 12
click at [596, 99] on div "Term life Get more quotes" at bounding box center [461, 80] width 854 height 44
click at [829, 70] on icon "button" at bounding box center [826, 72] width 12 height 12
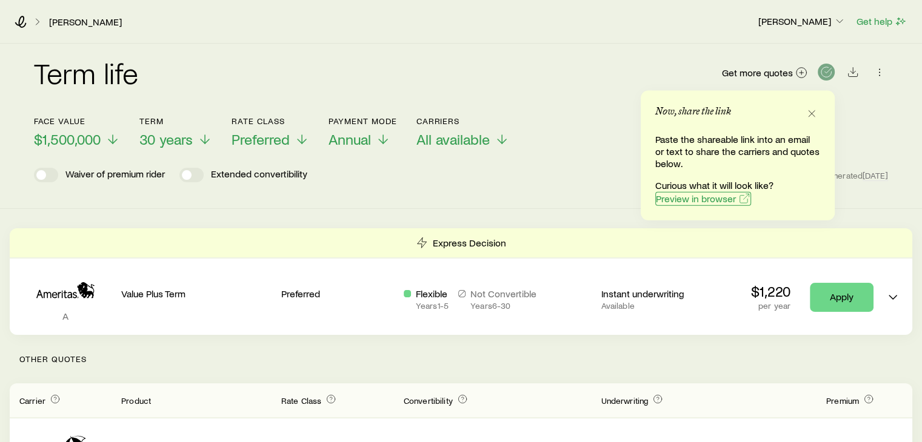
click at [696, 200] on span "Preview in browser" at bounding box center [696, 199] width 80 height 10
click at [816, 118] on icon "button" at bounding box center [811, 114] width 12 height 12
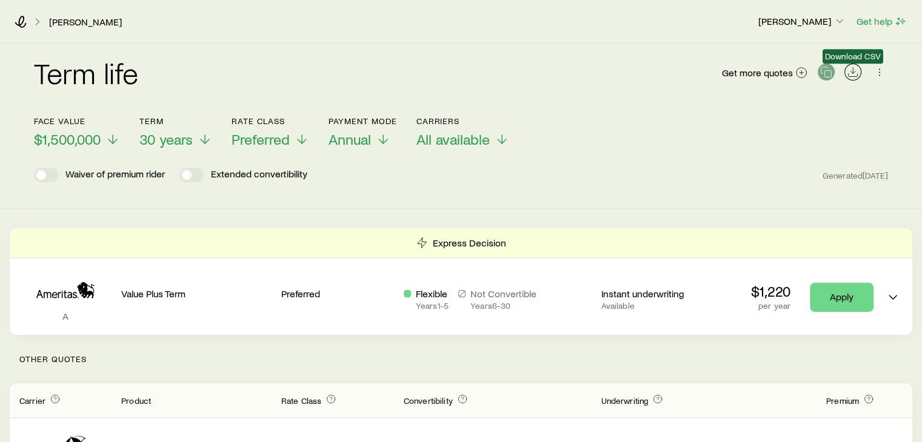
click at [853, 71] on line "Download CSV" at bounding box center [853, 71] width 0 height 6
